Goal: Navigation & Orientation: Find specific page/section

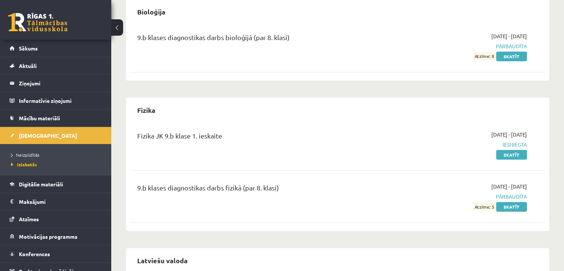
scroll to position [171, 0]
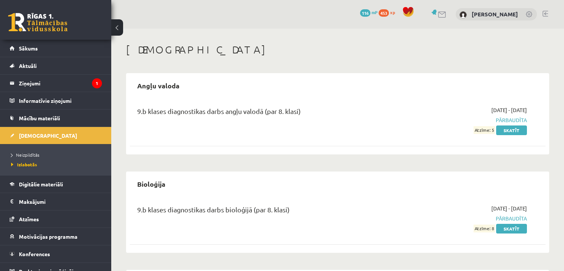
scroll to position [171, 0]
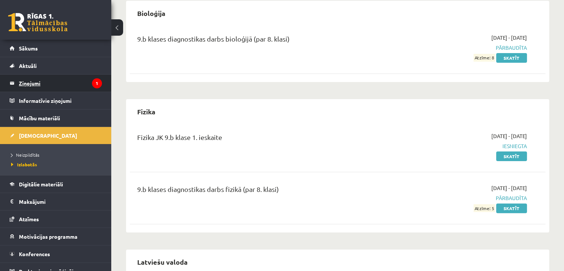
click at [30, 75] on legend "Ziņojumi 1" at bounding box center [60, 83] width 83 height 17
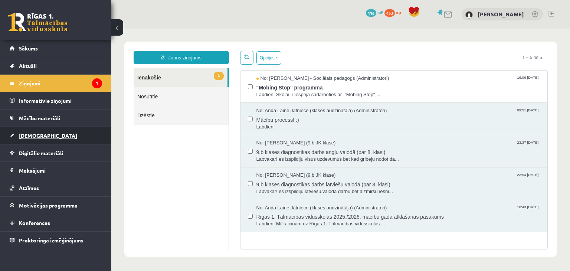
click at [51, 138] on link "[DEMOGRAPHIC_DATA]" at bounding box center [56, 135] width 92 height 17
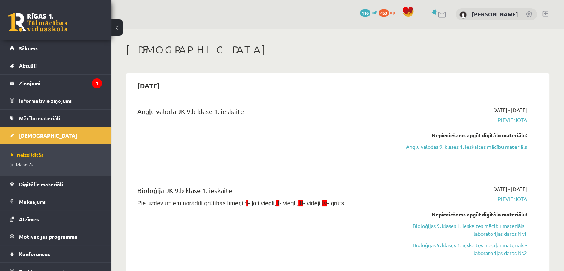
click at [32, 164] on span "Izlabotās" at bounding box center [22, 164] width 22 height 6
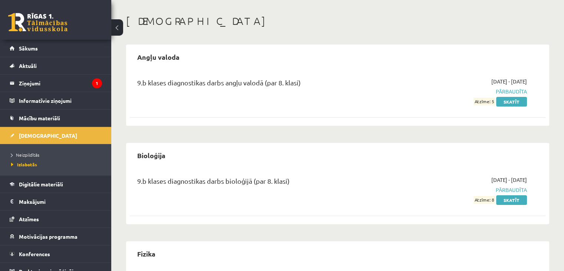
scroll to position [186, 0]
